Goal: Task Accomplishment & Management: Complete application form

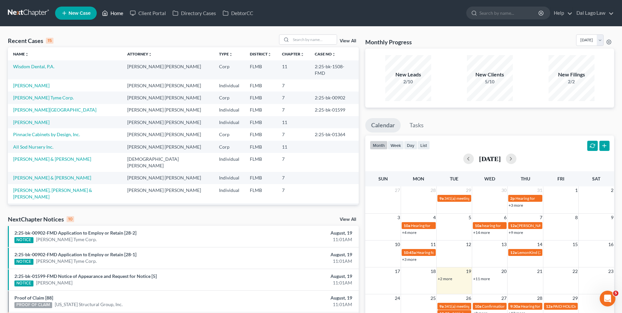
click at [119, 14] on link "Home" at bounding box center [113, 13] width 28 height 12
click at [34, 83] on link "[PERSON_NAME]" at bounding box center [31, 86] width 36 height 6
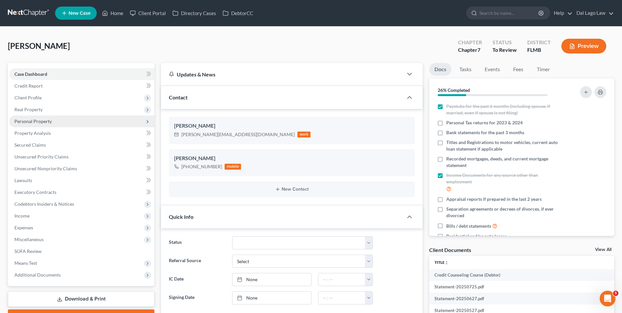
click at [32, 120] on span "Personal Property" at bounding box center [32, 121] width 37 height 6
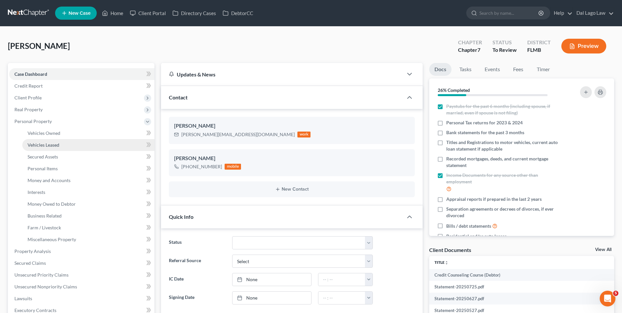
click at [85, 141] on link "Vehicles Leased" at bounding box center [88, 145] width 132 height 12
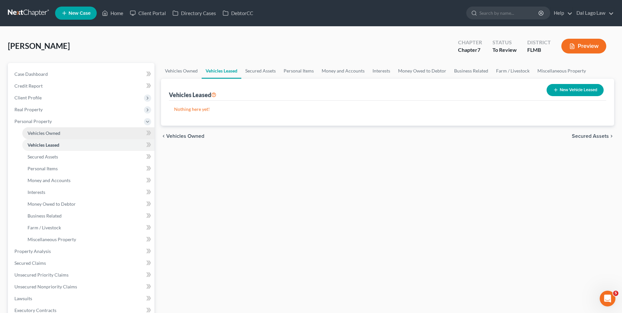
click at [81, 132] on link "Vehicles Owned" at bounding box center [88, 133] width 132 height 12
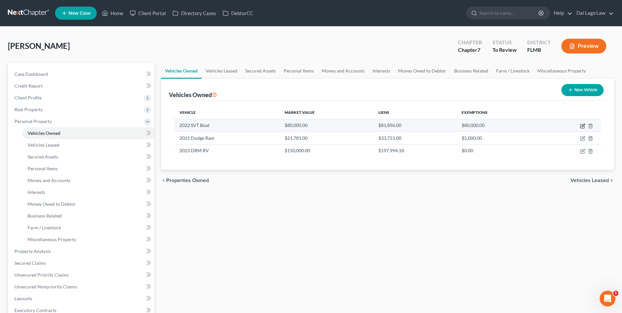
click at [581, 125] on icon "button" at bounding box center [582, 125] width 5 height 5
select select "3"
select select "4"
select select "2"
select select "3"
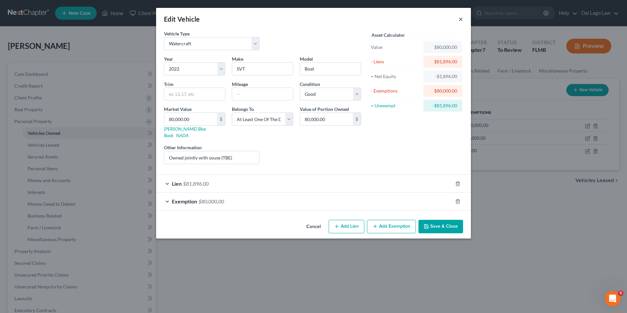
click at [458, 22] on button "×" at bounding box center [460, 19] width 5 height 8
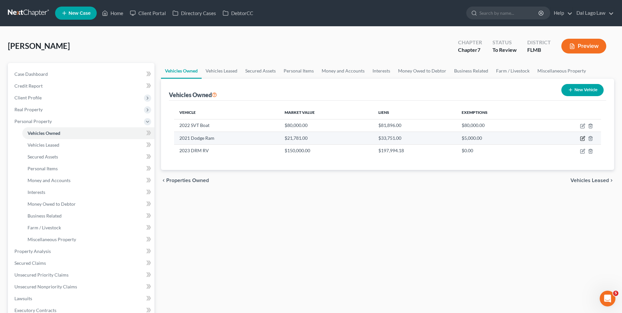
click at [583, 136] on icon "button" at bounding box center [582, 138] width 5 height 5
select select "0"
select select "5"
select select "2"
select select "0"
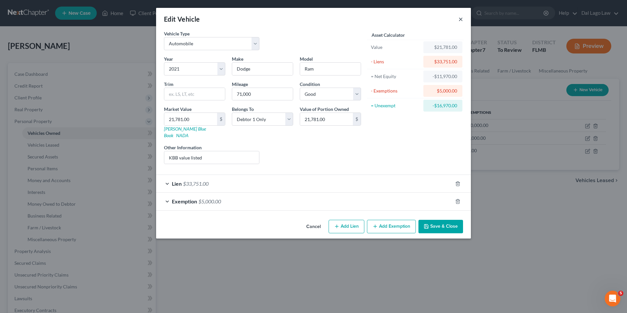
click at [458, 21] on button "×" at bounding box center [460, 19] width 5 height 8
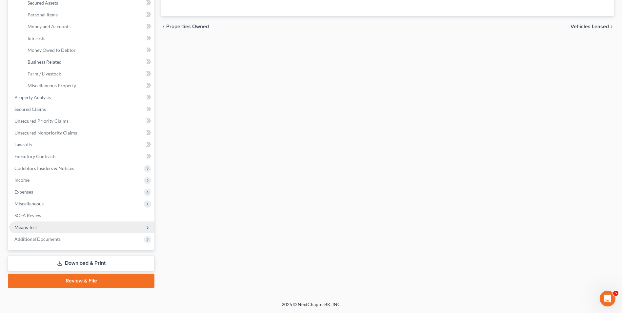
scroll to position [121, 0]
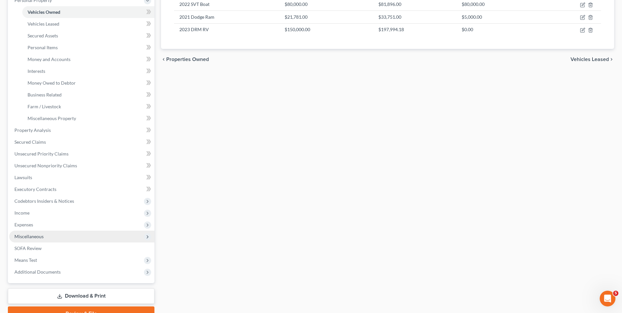
click at [63, 236] on span "Miscellaneous" at bounding box center [81, 236] width 145 height 12
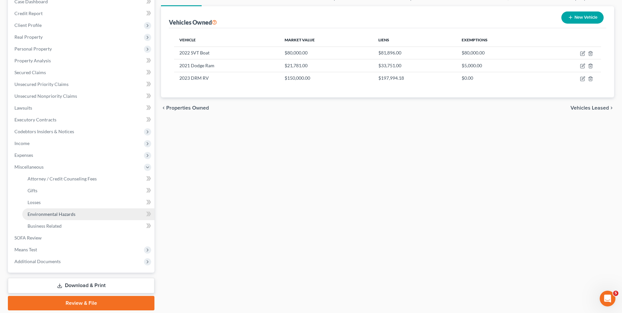
scroll to position [62, 0]
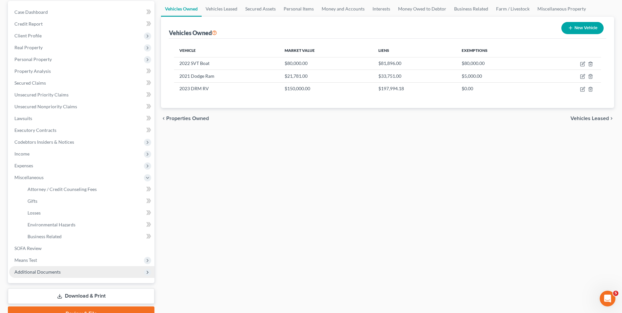
click at [61, 267] on span "Additional Documents" at bounding box center [81, 272] width 145 height 12
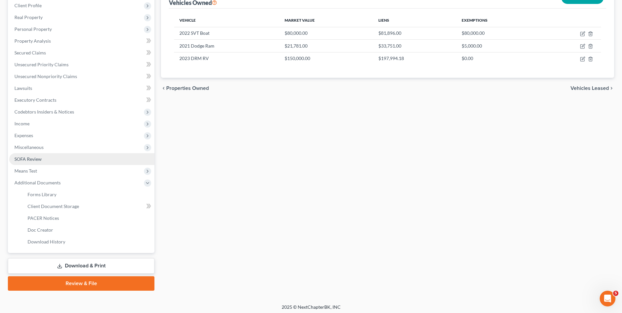
scroll to position [95, 0]
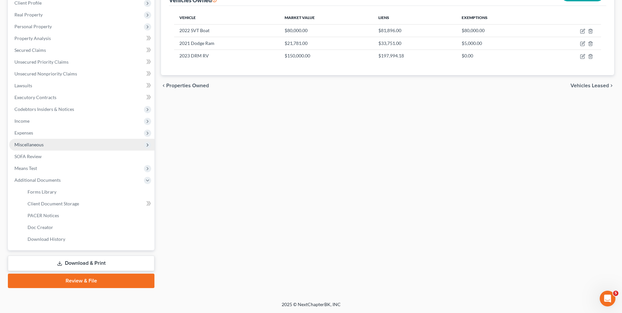
click at [93, 144] on span "Miscellaneous" at bounding box center [81, 145] width 145 height 12
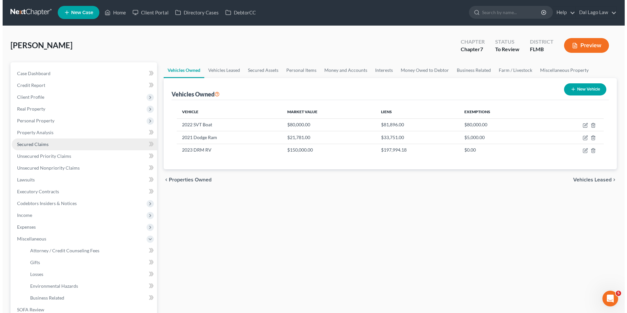
scroll to position [0, 0]
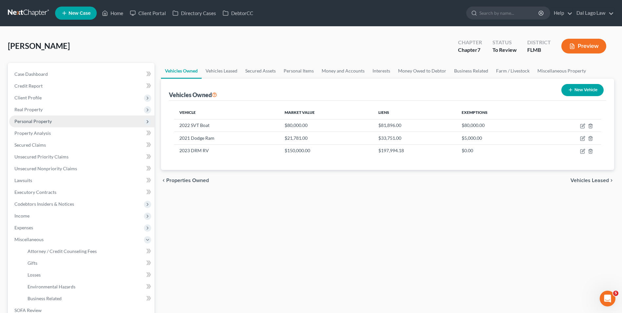
click at [48, 120] on span "Personal Property" at bounding box center [32, 121] width 37 height 6
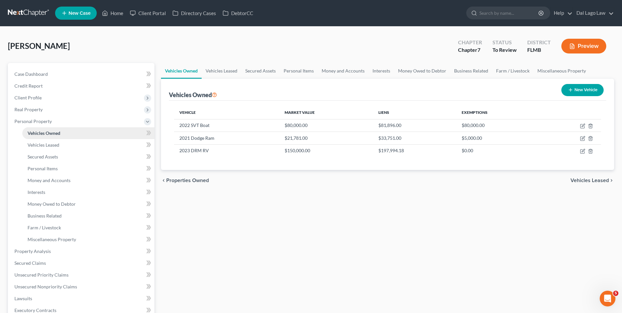
click at [56, 132] on span "Vehicles Owned" at bounding box center [44, 133] width 33 height 6
click at [583, 125] on icon "button" at bounding box center [582, 125] width 5 height 5
select select "3"
select select "4"
select select "2"
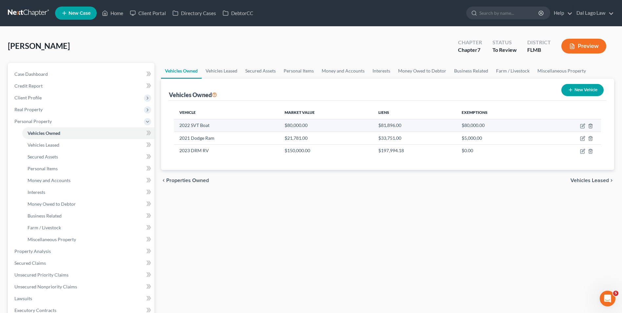
select select "3"
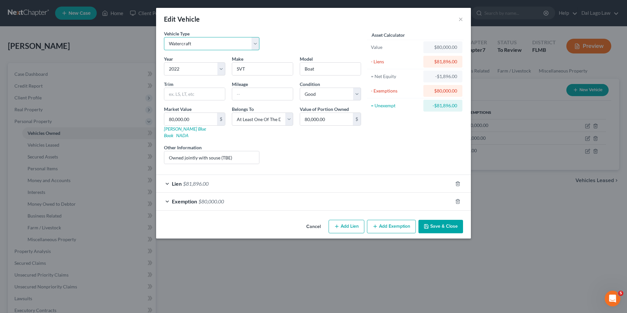
click at [256, 46] on select "Select Automobile Truck Trailer Watercraft Aircraft Motor Home Atv Other Vehicle" at bounding box center [211, 43] width 95 height 13
click at [244, 177] on div "Lien $81,896.00" at bounding box center [304, 183] width 296 height 17
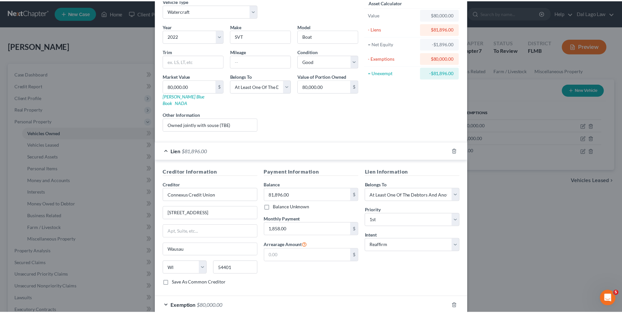
scroll to position [64, 0]
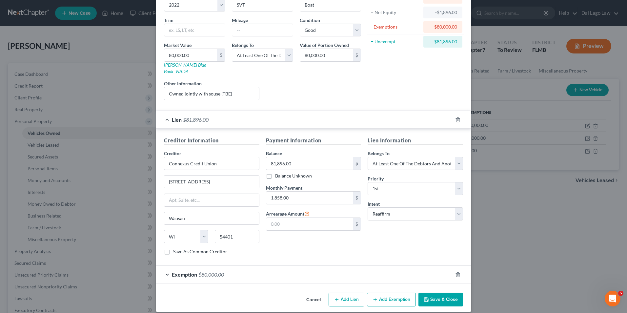
click at [443, 292] on button "Save & Close" at bounding box center [440, 299] width 45 height 14
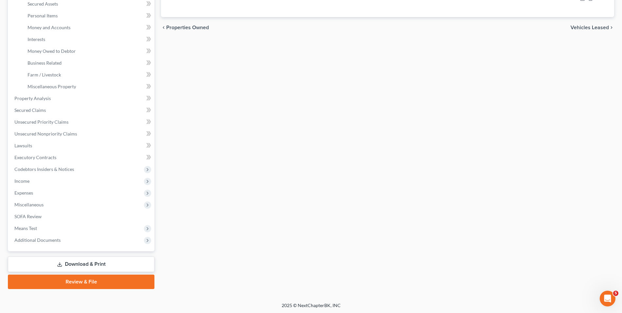
scroll to position [154, 0]
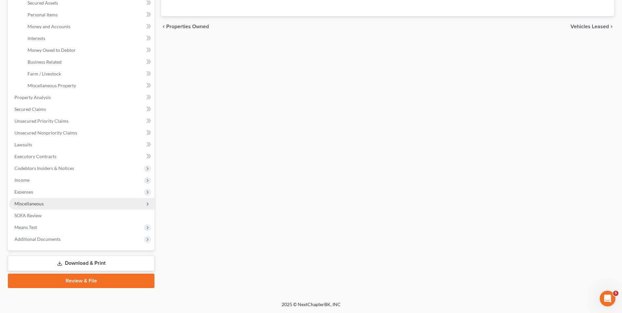
click at [57, 202] on span "Miscellaneous" at bounding box center [81, 204] width 145 height 12
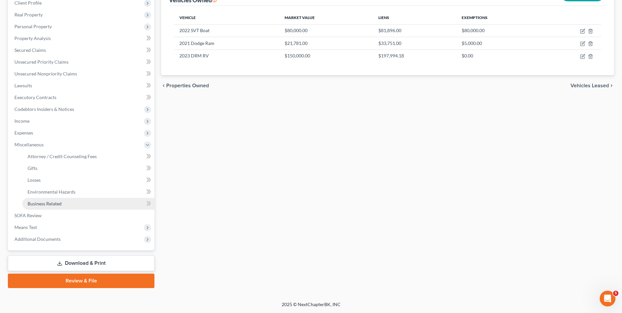
scroll to position [95, 0]
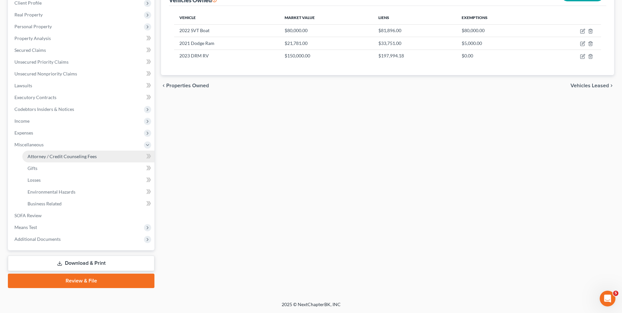
click at [71, 154] on span "Attorney / Credit Counseling Fees" at bounding box center [62, 156] width 69 height 6
select select "3"
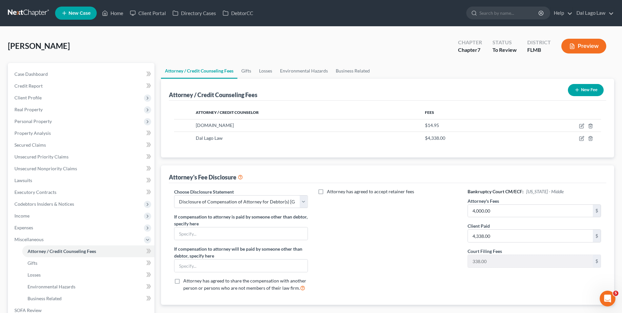
click at [596, 44] on button "Preview" at bounding box center [583, 46] width 45 height 15
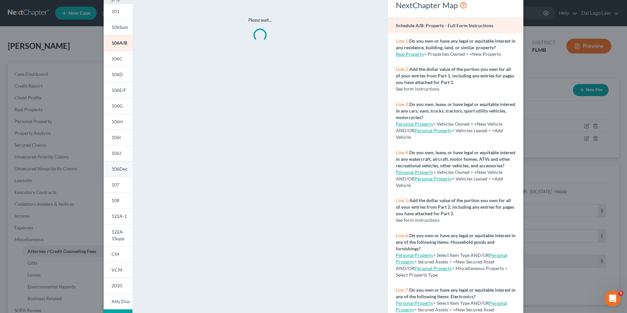
scroll to position [53, 0]
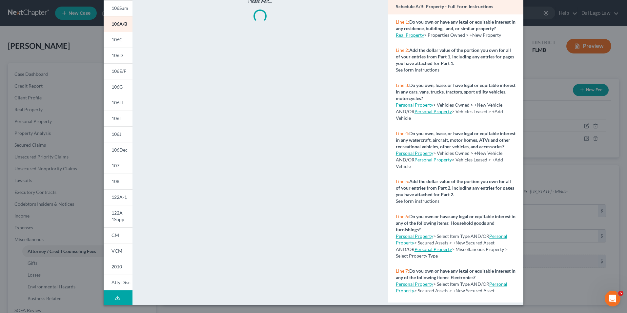
drag, startPoint x: 110, startPoint y: 285, endPoint x: 195, endPoint y: 216, distance: 109.2
click at [111, 285] on link "Atty Disc" at bounding box center [118, 282] width 29 height 16
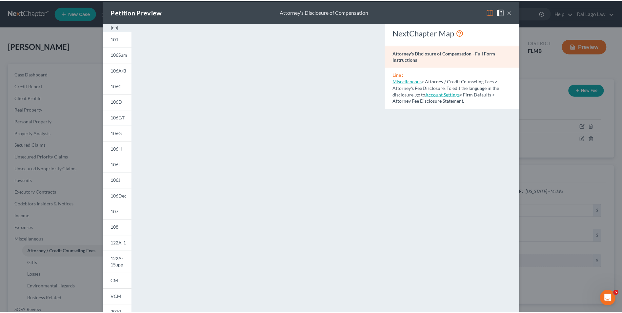
scroll to position [0, 0]
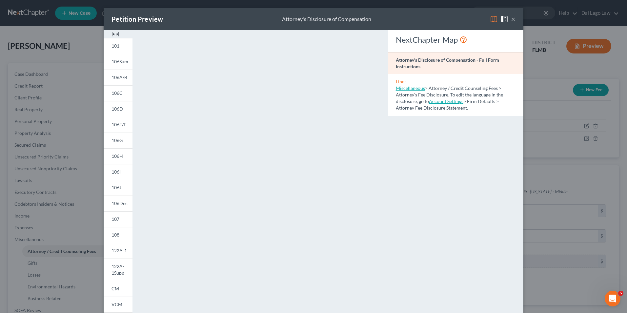
click at [511, 18] on button "×" at bounding box center [513, 19] width 5 height 8
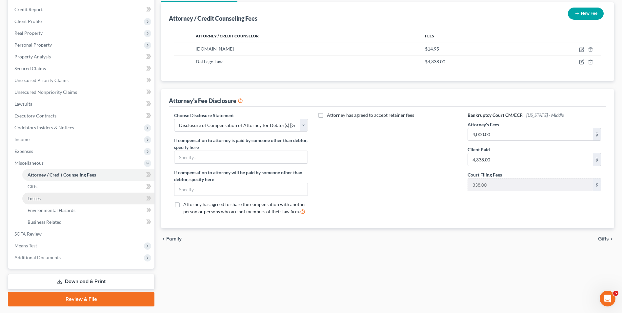
scroll to position [95, 0]
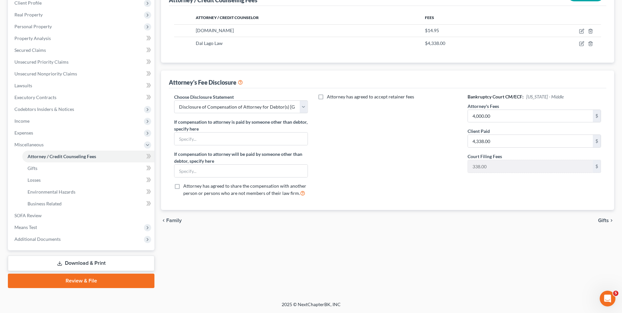
click at [98, 262] on link "Download & Print" at bounding box center [81, 262] width 146 height 15
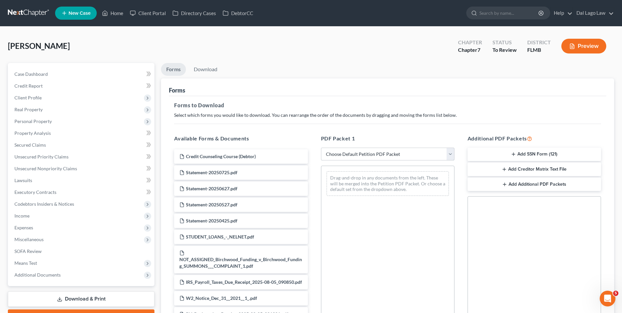
click at [406, 155] on select "Choose Default Petition PDF Packet Complete Bankruptcy Petition (all forms and …" at bounding box center [387, 153] width 133 height 13
select select "3"
click at [321, 147] on select "Choose Default Petition PDF Packet Complete Bankruptcy Petition (all forms and …" at bounding box center [387, 153] width 133 height 13
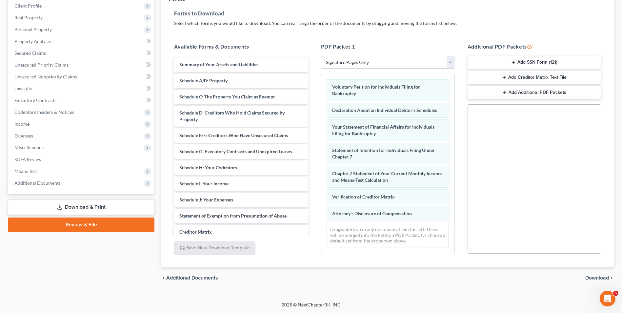
scroll to position [92, 0]
click at [522, 61] on button "Add SSN Form (121)" at bounding box center [533, 62] width 133 height 14
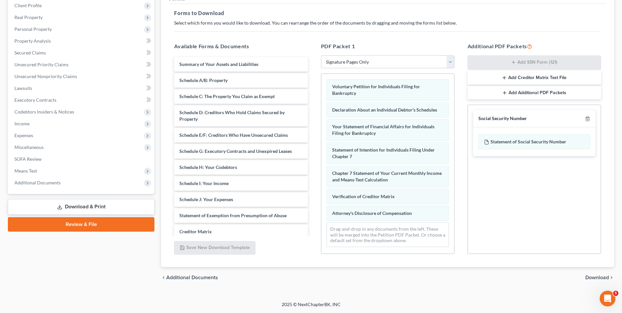
click at [596, 275] on span "Download" at bounding box center [597, 277] width 24 height 5
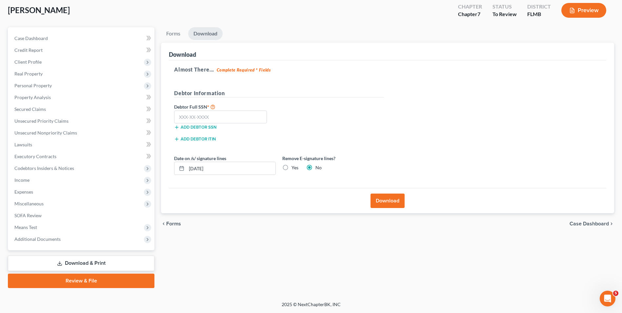
scroll to position [36, 0]
click at [216, 117] on input "text" at bounding box center [220, 116] width 93 height 13
click at [411, 112] on div "Almost There... Complete Required * Fields Debtor Information Debtor Full SSN *…" at bounding box center [387, 124] width 437 height 128
click at [197, 121] on input "text" at bounding box center [220, 116] width 93 height 13
type input "267-71-3419"
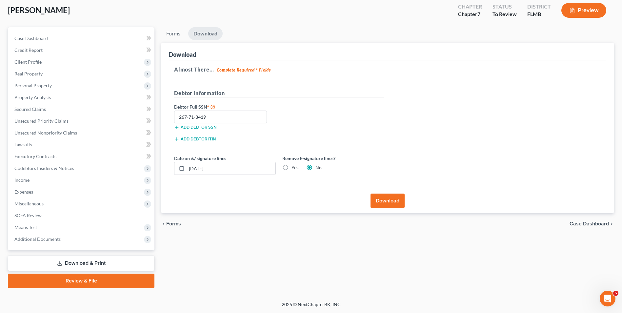
click at [384, 200] on button "Download" at bounding box center [387, 200] width 34 height 14
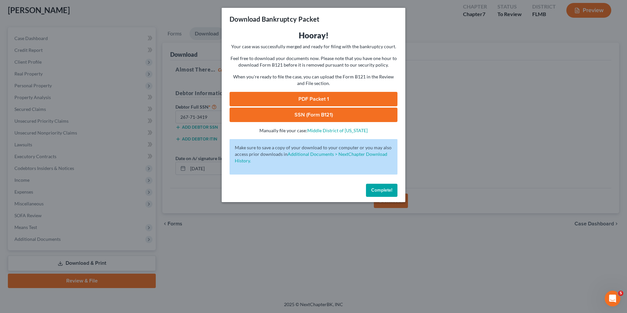
click at [340, 104] on link "PDF Packet 1" at bounding box center [313, 99] width 168 height 14
click at [325, 114] on link "SSN (Form B121)" at bounding box center [313, 114] width 168 height 14
click at [381, 193] on button "Complete!" at bounding box center [381, 190] width 31 height 13
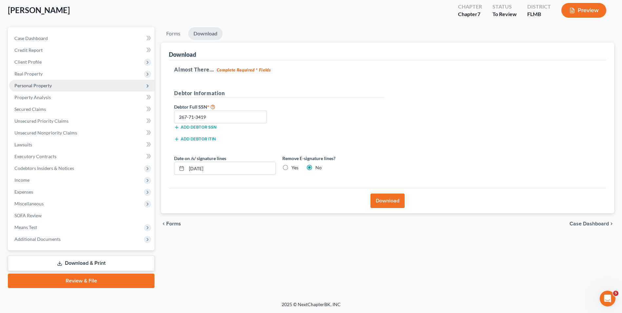
click at [49, 85] on span "Personal Property" at bounding box center [32, 86] width 37 height 6
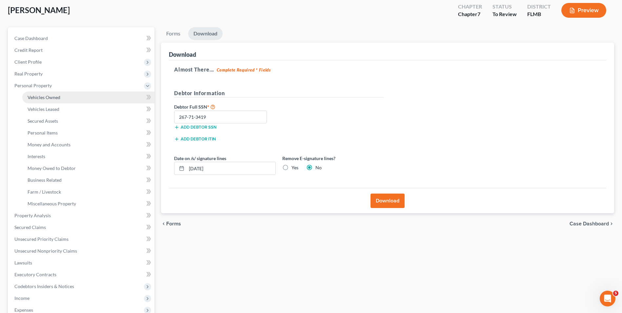
click at [56, 100] on link "Vehicles Owned" at bounding box center [88, 97] width 132 height 12
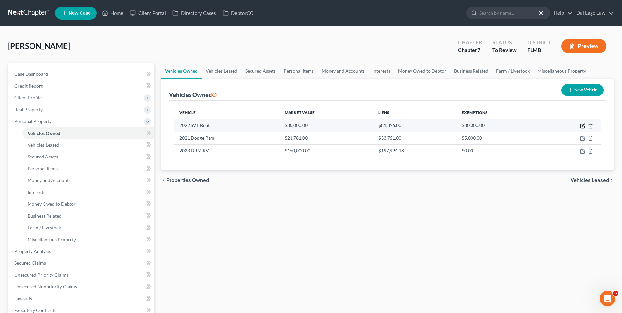
click at [581, 124] on icon "button" at bounding box center [582, 126] width 4 height 4
select select "3"
select select "4"
select select "2"
select select "3"
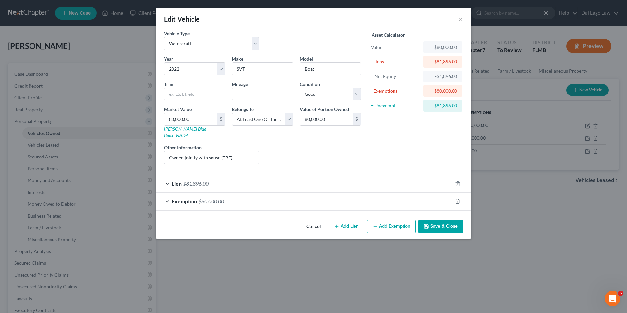
click at [379, 183] on div "Lien $81,896.00" at bounding box center [304, 183] width 296 height 17
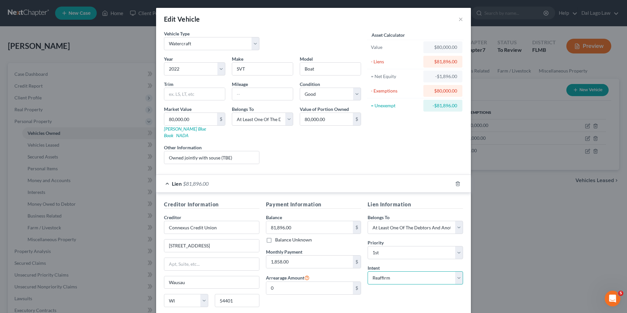
drag, startPoint x: 409, startPoint y: 271, endPoint x: 410, endPoint y: 283, distance: 12.6
click at [409, 271] on select "Select Surrender Redeem Reaffirm Avoid Other" at bounding box center [414, 277] width 95 height 13
select select "4"
click at [367, 271] on select "Select Surrender Redeem Reaffirm Avoid Other" at bounding box center [414, 277] width 95 height 13
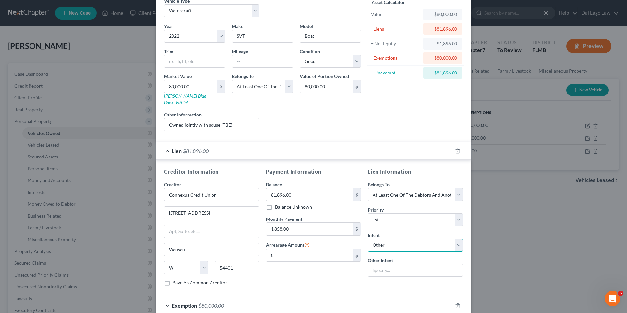
click at [410, 239] on select "Select Surrender Redeem Reaffirm Avoid Other" at bounding box center [414, 244] width 95 height 13
click at [407, 239] on select "Select Surrender Redeem Reaffirm Avoid Other" at bounding box center [414, 244] width 95 height 13
click at [407, 263] on input "text" at bounding box center [414, 269] width 95 height 13
type input "Maintain and pay"
click at [332, 257] on div "Payment Information Balance 81,896.00 $ Balance Unknown Balance Undetermined 81…" at bounding box center [314, 229] width 102 height 124
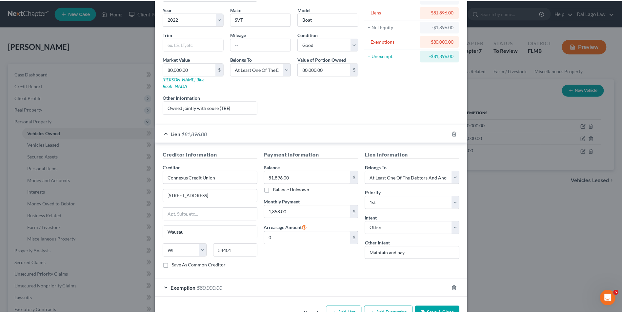
scroll to position [64, 0]
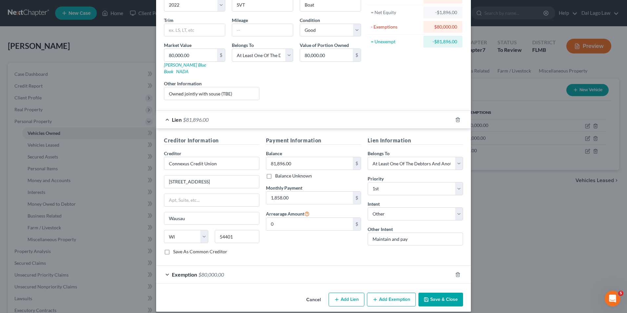
click at [438, 292] on button "Save & Close" at bounding box center [440, 299] width 45 height 14
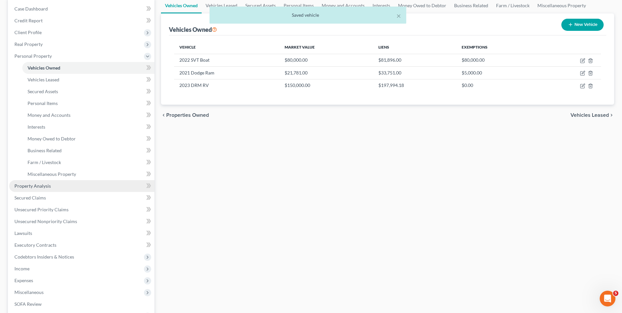
scroll to position [154, 0]
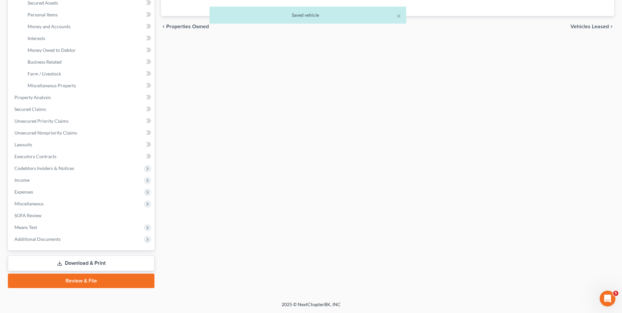
click at [95, 262] on link "Download & Print" at bounding box center [81, 262] width 146 height 15
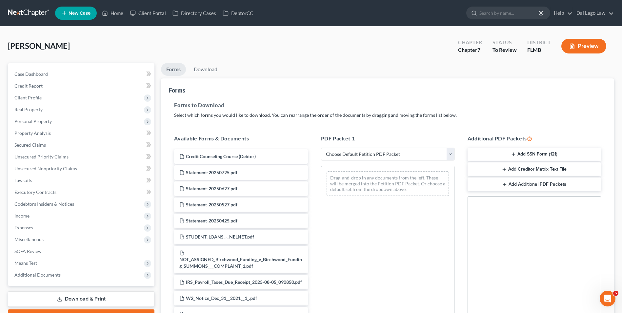
click at [430, 153] on select "Choose Default Petition PDF Packet Complete Bankruptcy Petition (all forms and …" at bounding box center [387, 153] width 133 height 13
select select "3"
click at [321, 147] on select "Choose Default Petition PDF Packet Complete Bankruptcy Petition (all forms and …" at bounding box center [387, 153] width 133 height 13
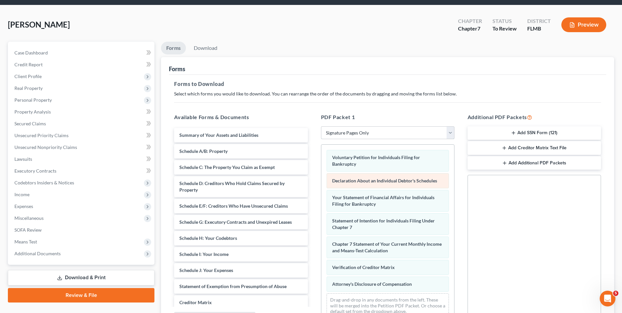
scroll to position [92, 0]
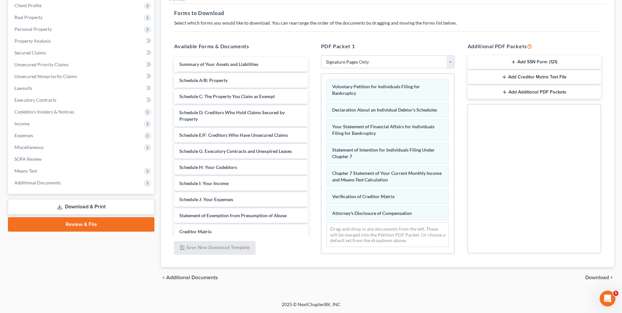
click at [590, 275] on span "Download" at bounding box center [597, 277] width 24 height 5
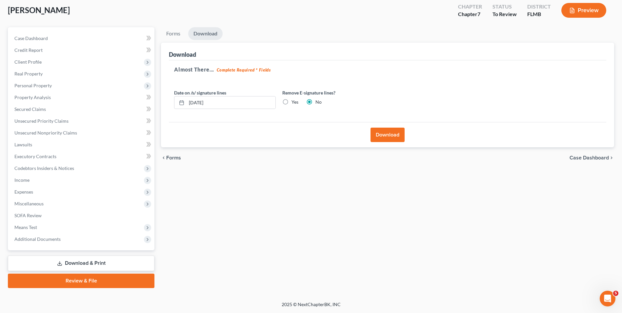
click at [384, 134] on button "Download" at bounding box center [387, 134] width 34 height 14
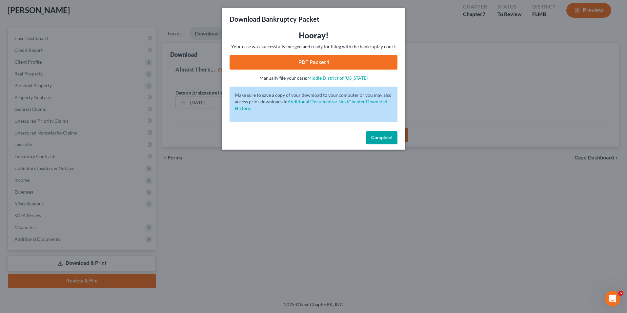
click at [308, 64] on link "PDF Packet 1" at bounding box center [313, 62] width 168 height 14
click at [385, 137] on span "Complete!" at bounding box center [381, 138] width 21 height 6
